Goal: Task Accomplishment & Management: Manage account settings

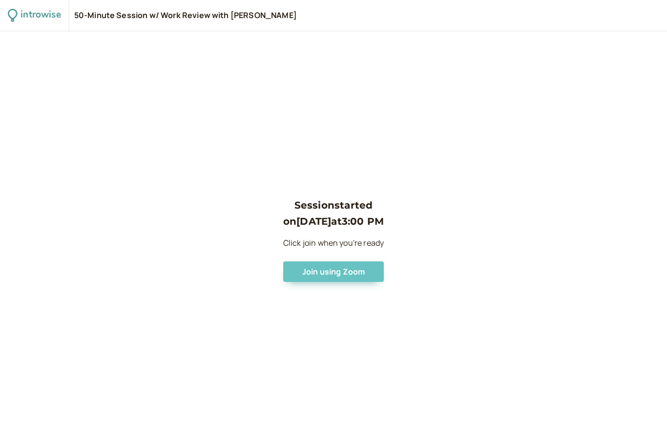
click at [358, 277] on span "Join using Zoom" at bounding box center [333, 271] width 63 height 11
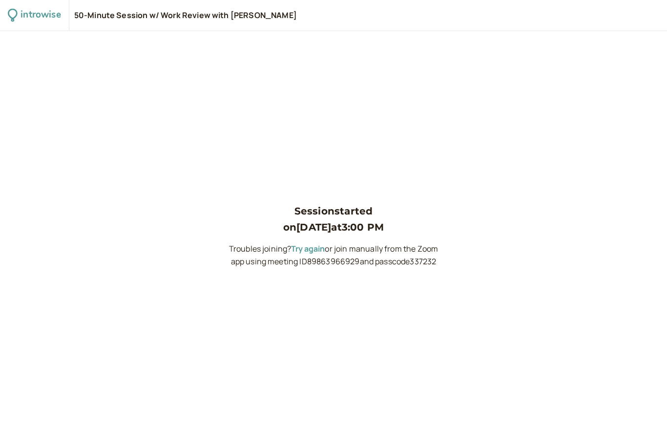
scroll to position [29, 0]
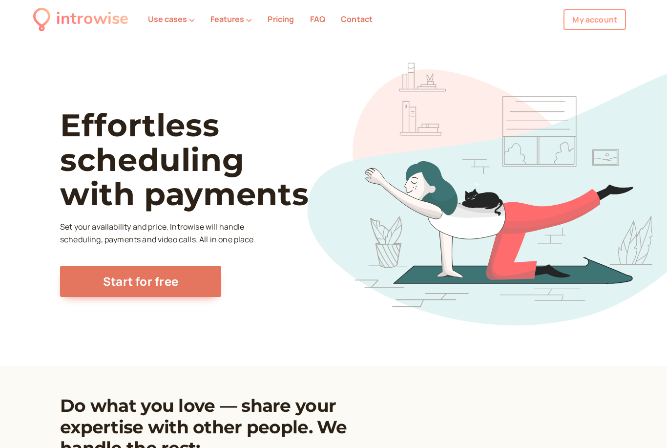
click at [597, 29] on link "My account" at bounding box center [595, 19] width 63 height 21
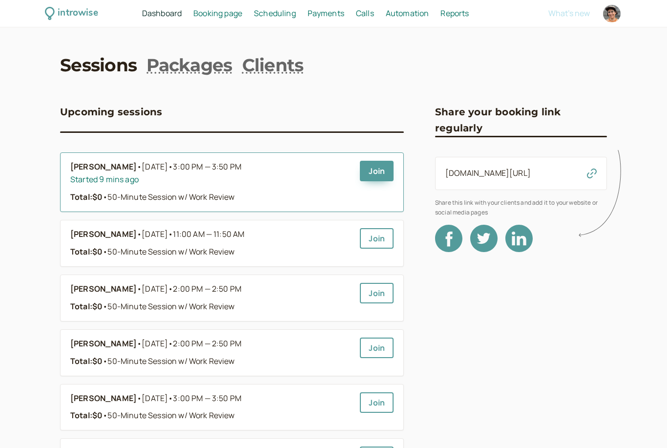
click at [96, 161] on b "Gary Tang" at bounding box center [103, 167] width 66 height 13
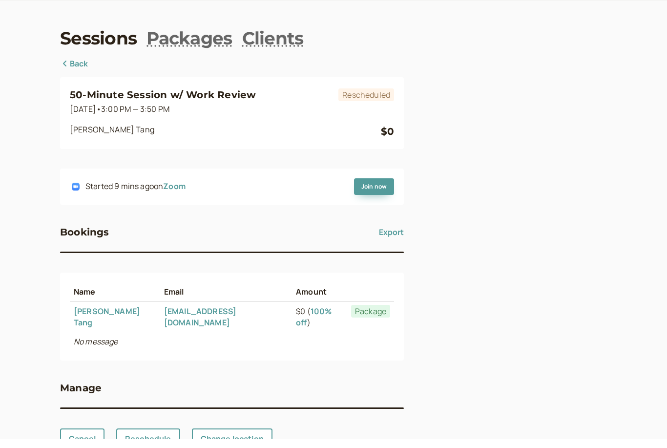
scroll to position [11, 0]
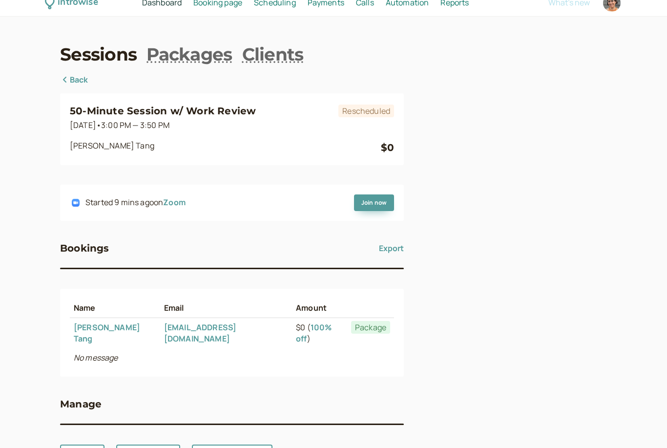
click at [98, 322] on link "Gary Tang" at bounding box center [107, 333] width 66 height 22
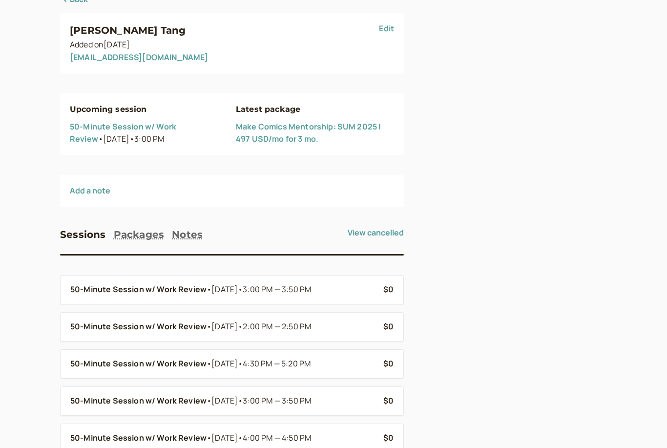
scroll to position [160, 0]
